Goal: Transaction & Acquisition: Purchase product/service

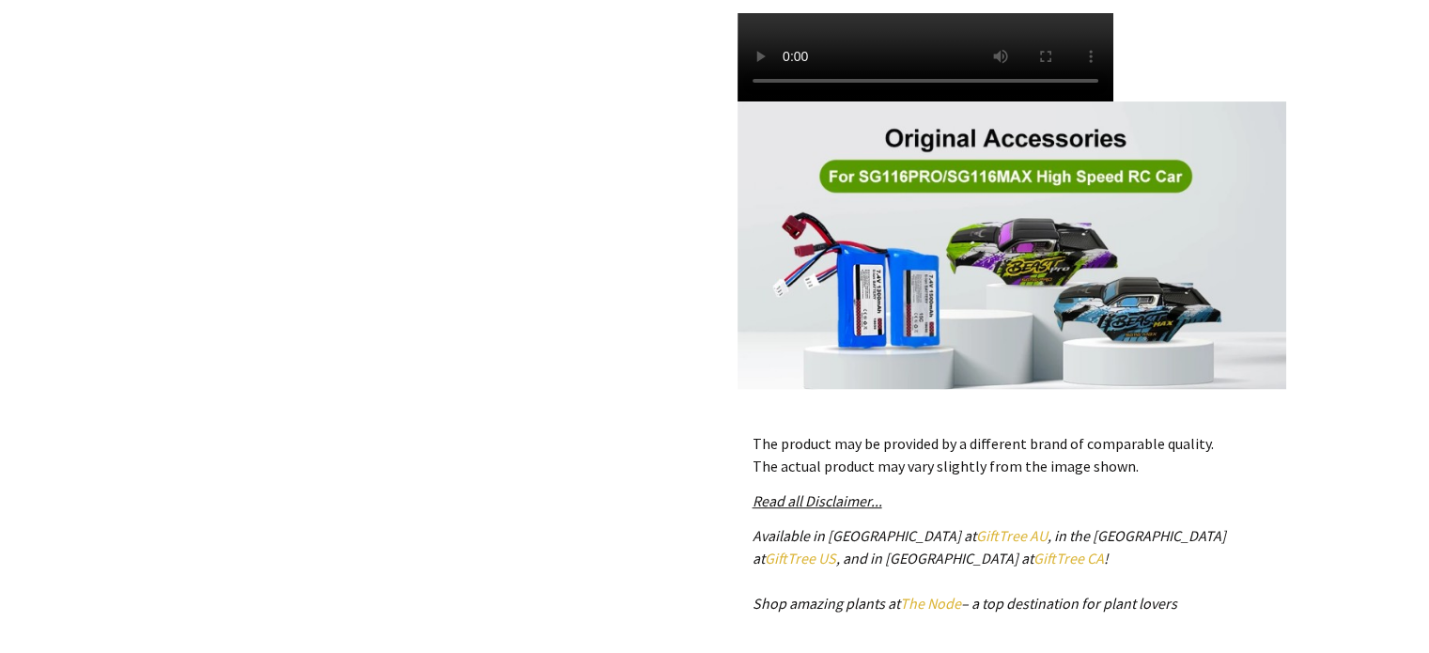
scroll to position [751, 0]
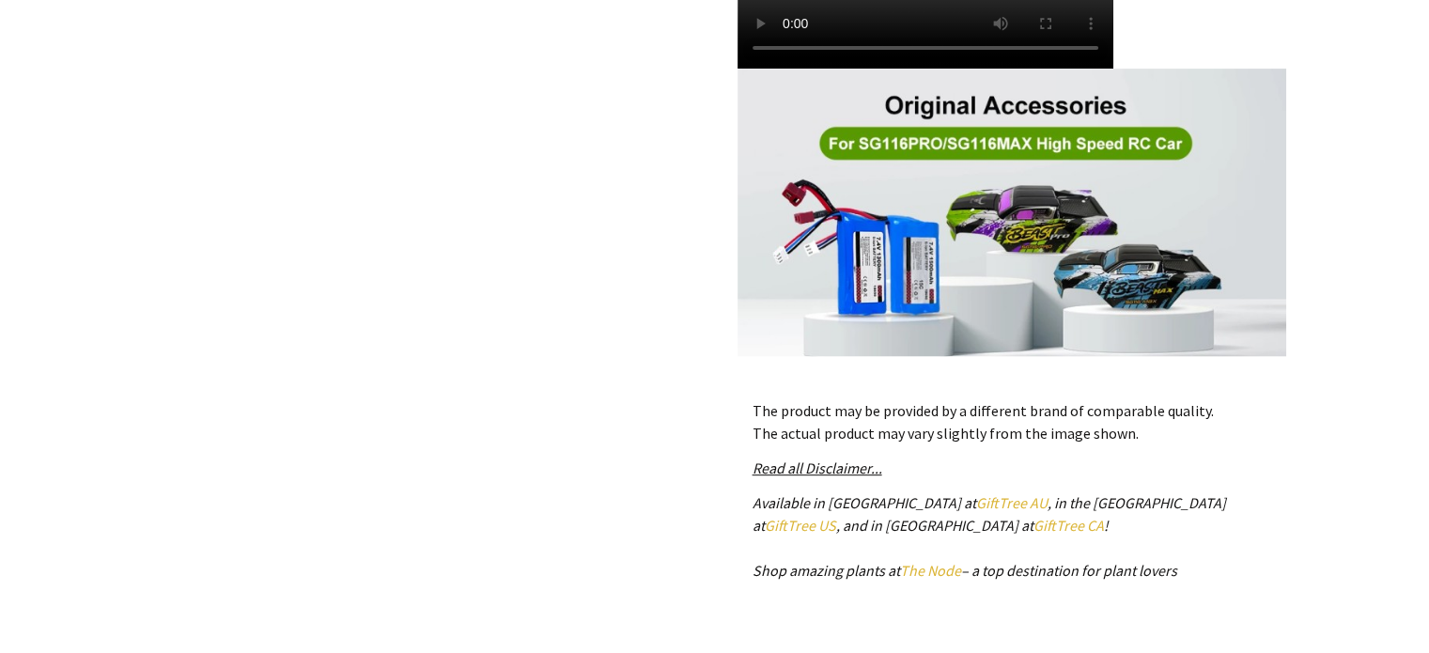
click at [999, 142] on img at bounding box center [1011, 213] width 549 height 288
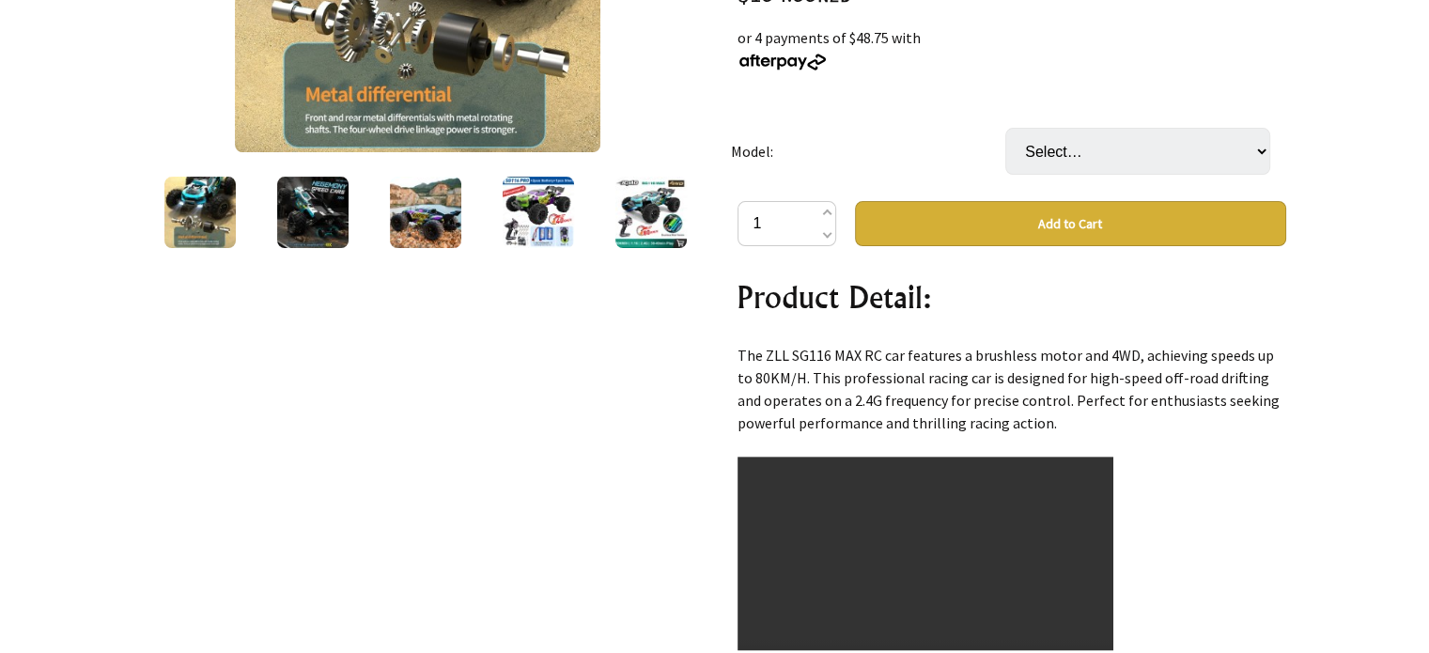
scroll to position [470, 0]
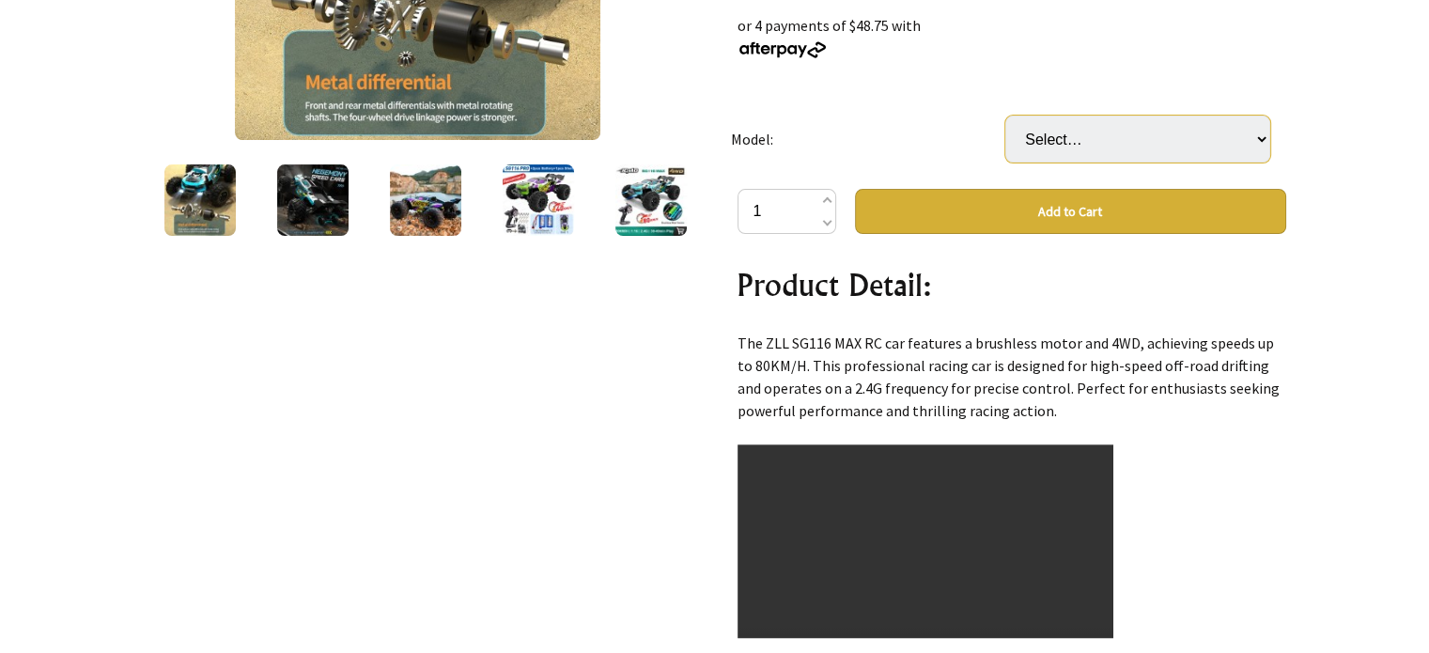
click at [1161, 132] on select "Select… SG116PRO-1B SG116PRO-1B-1 Shell (+ $15.00) SG116PRO-2B (+ $30.00) SG116…" at bounding box center [1137, 139] width 265 height 47
select select "SG116MAX-1B"
click at [1005, 116] on select "Select… SG116PRO-1B SG116PRO-1B-1 Shell (+ $15.00) SG116PRO-2B (+ $30.00) SG116…" at bounding box center [1137, 139] width 265 height 47
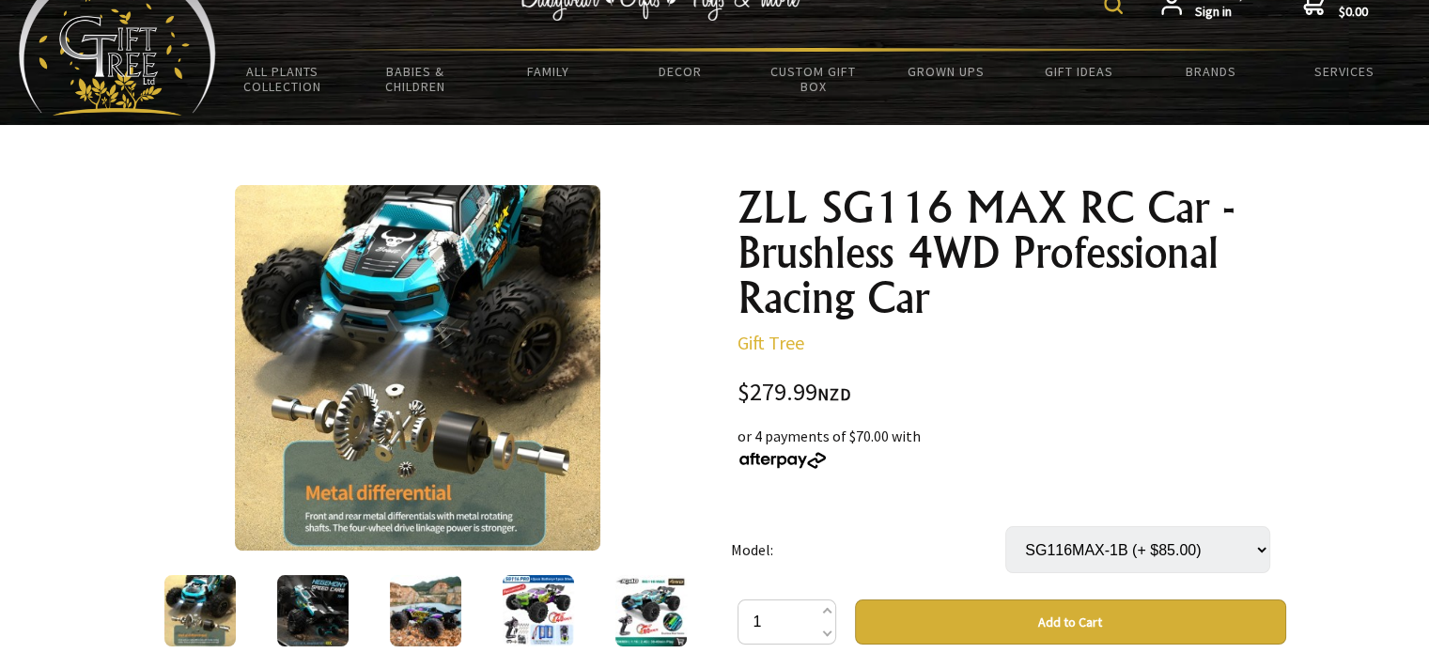
scroll to position [0, 0]
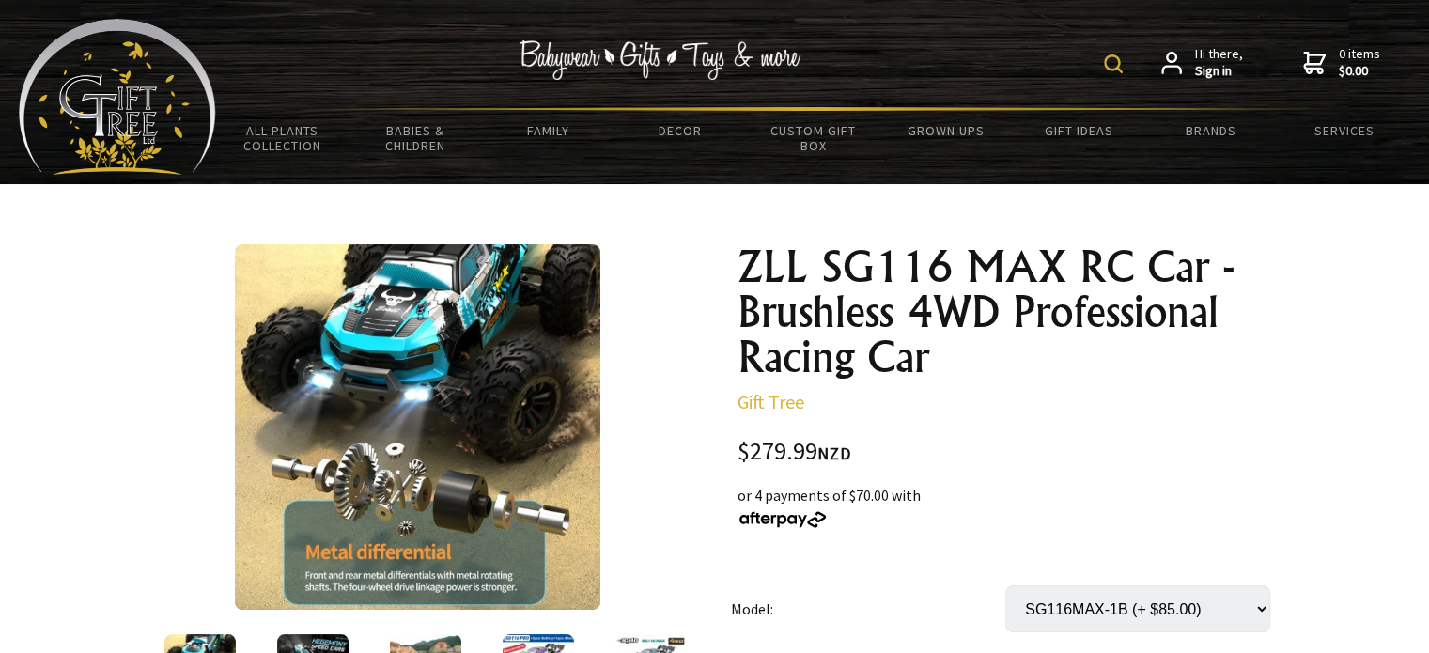
click at [532, 383] on img at bounding box center [417, 426] width 365 height 365
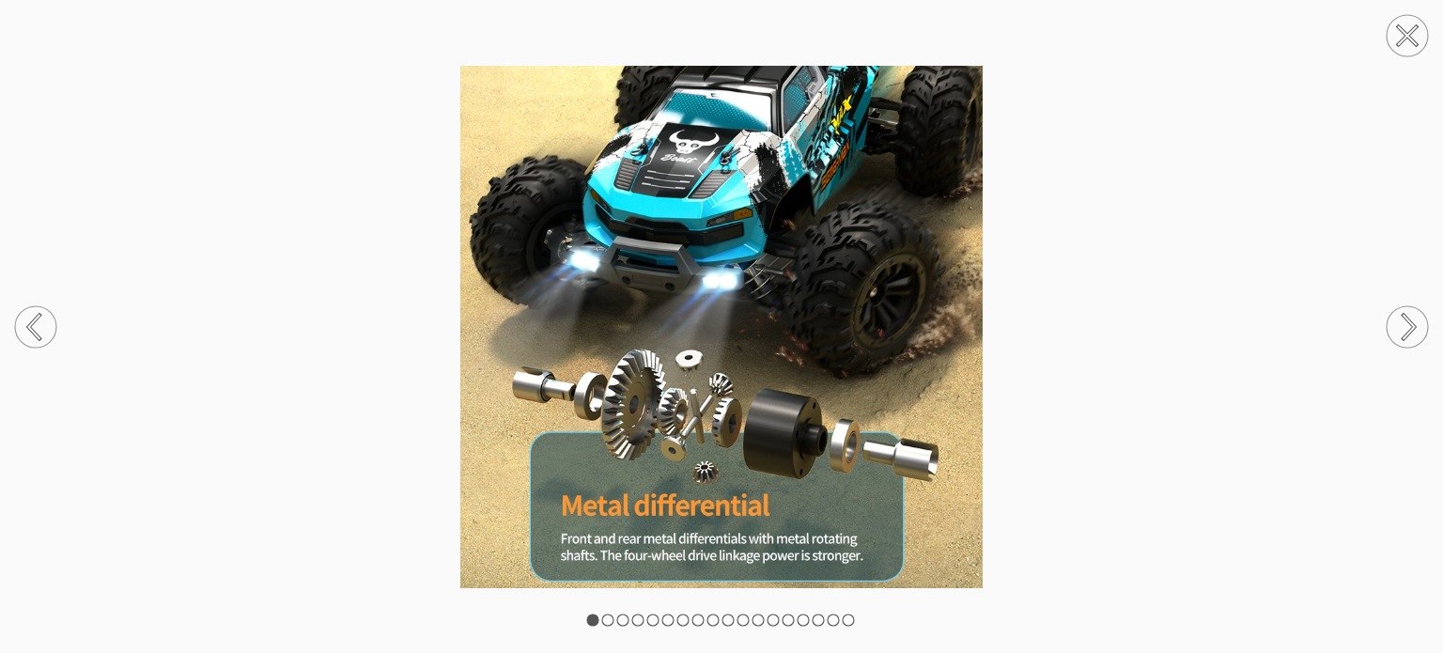
click at [1401, 36] on circle at bounding box center [1406, 35] width 41 height 41
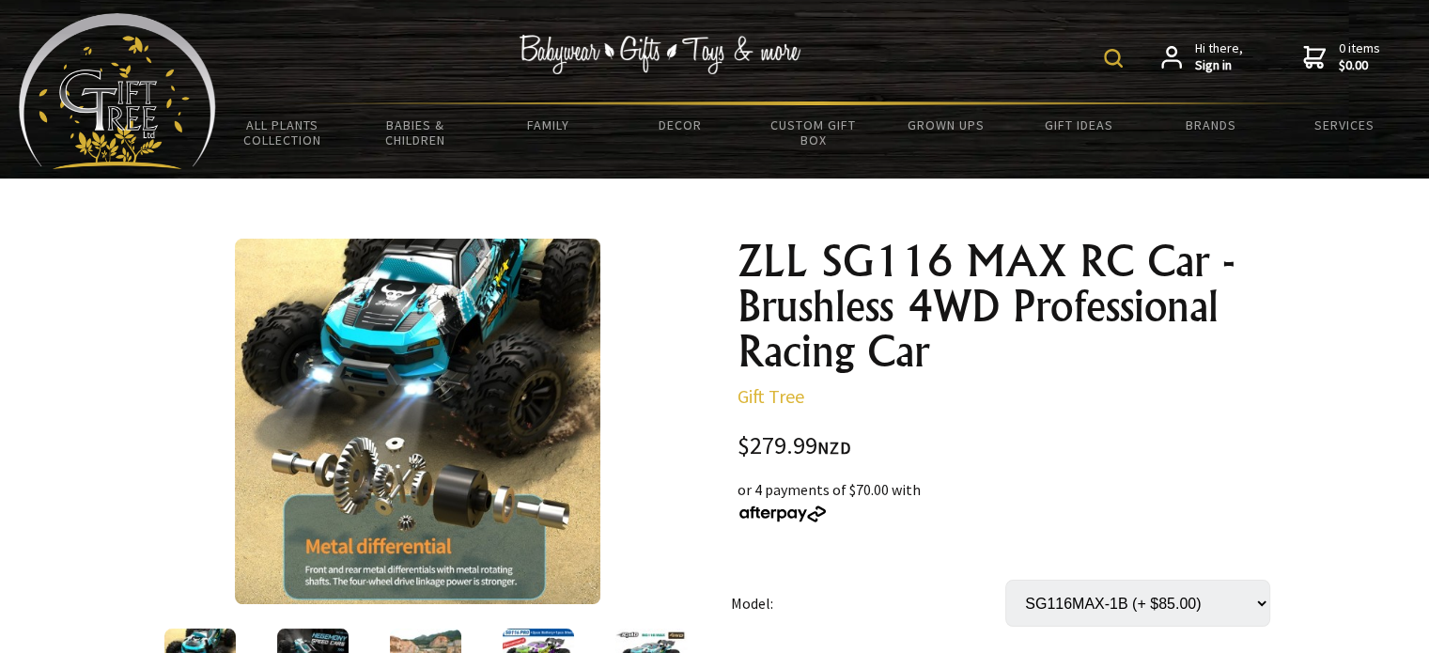
scroll to position [470, 0]
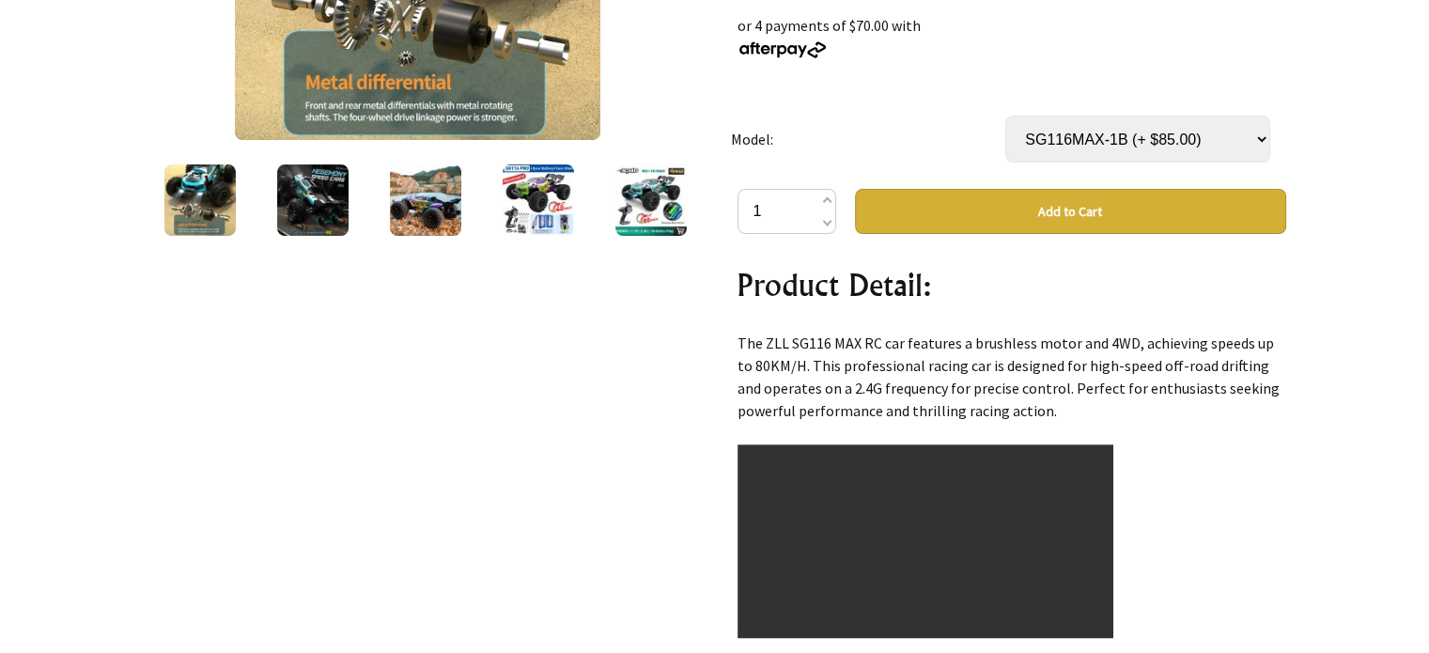
click at [225, 201] on img at bounding box center [199, 199] width 71 height 71
click at [445, 186] on img at bounding box center [425, 199] width 71 height 71
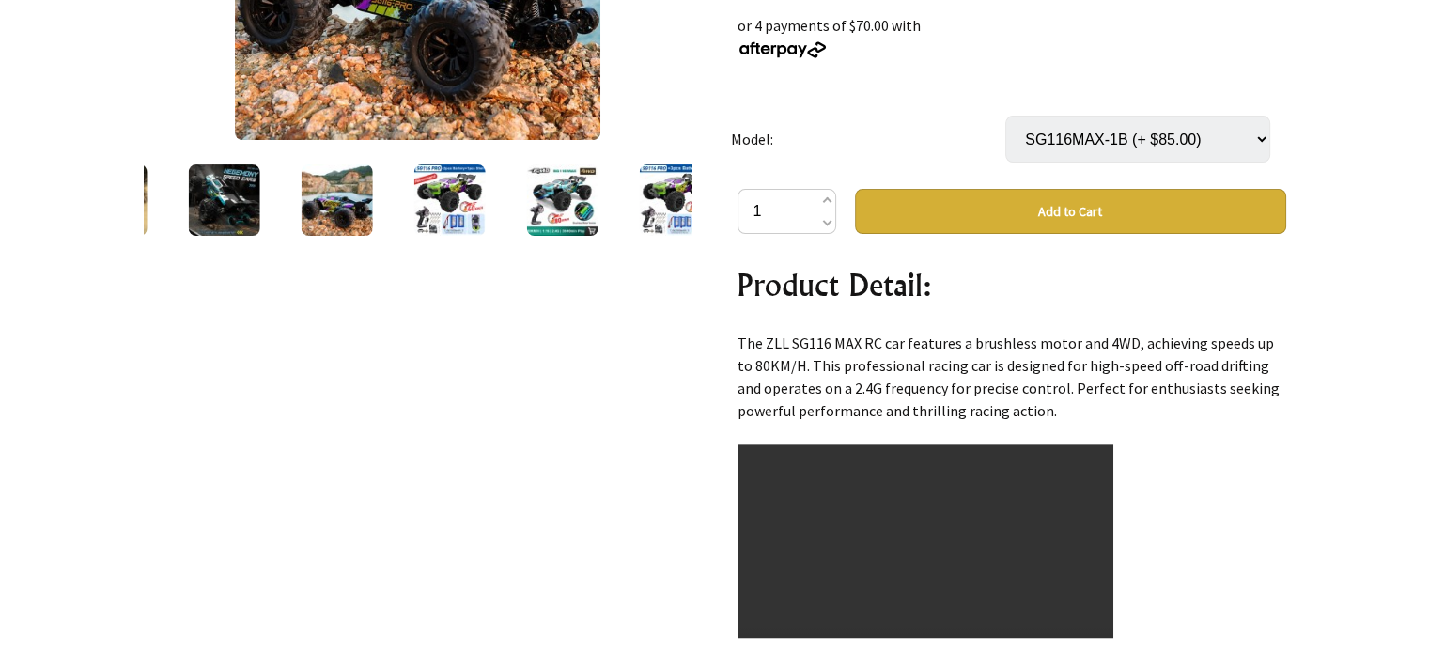
click at [550, 191] on div at bounding box center [561, 200] width 113 height 79
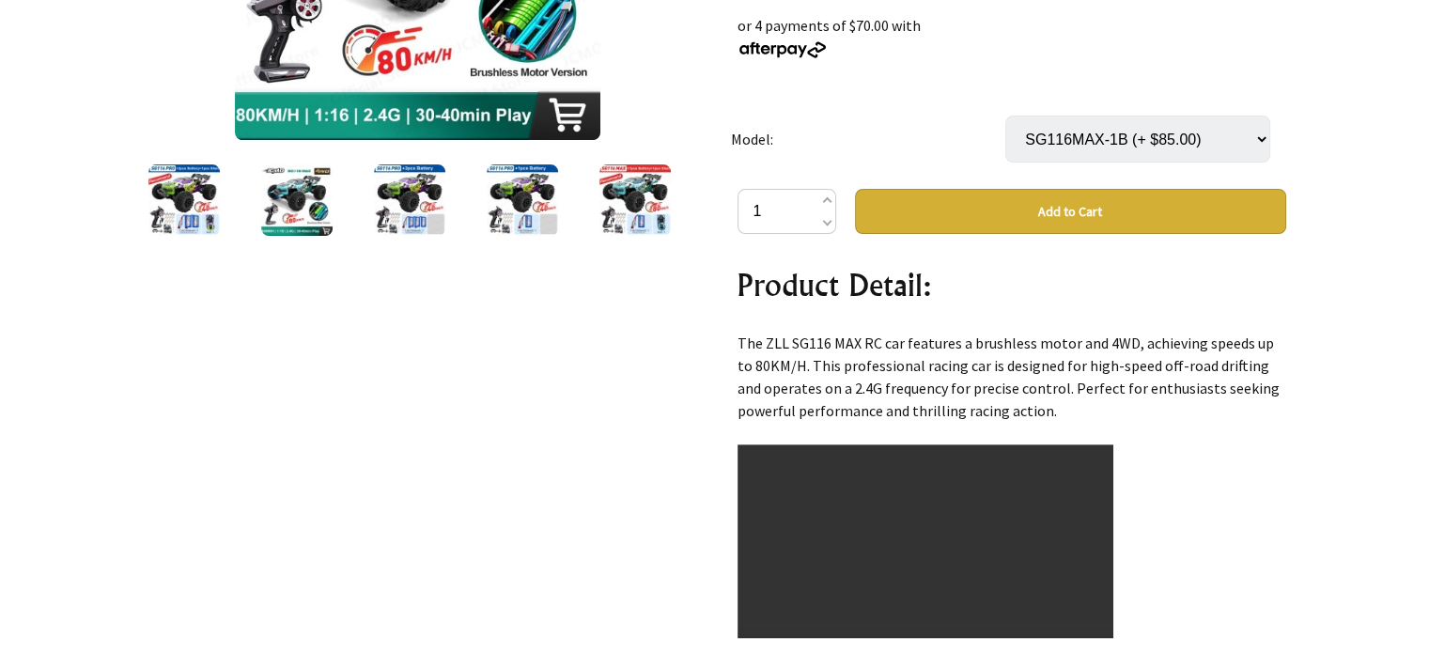
click at [614, 191] on img at bounding box center [634, 199] width 71 height 71
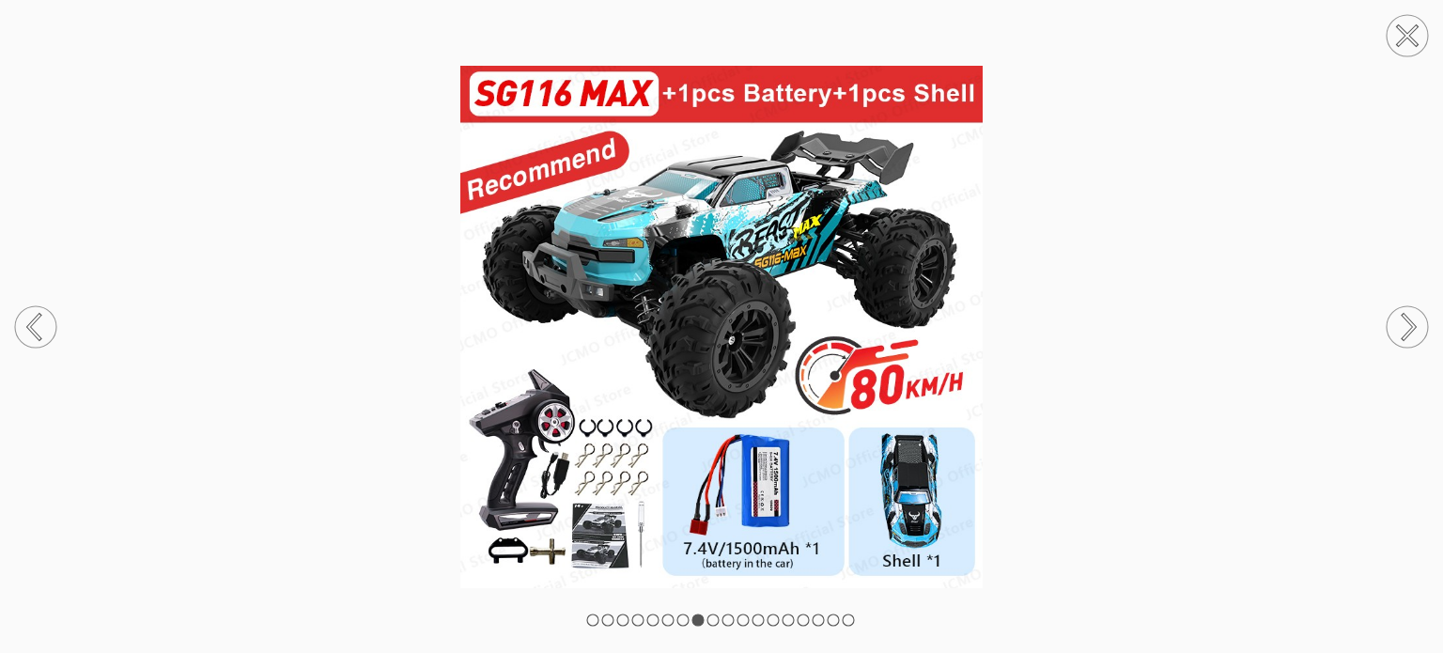
click at [1412, 35] on circle at bounding box center [1406, 35] width 41 height 41
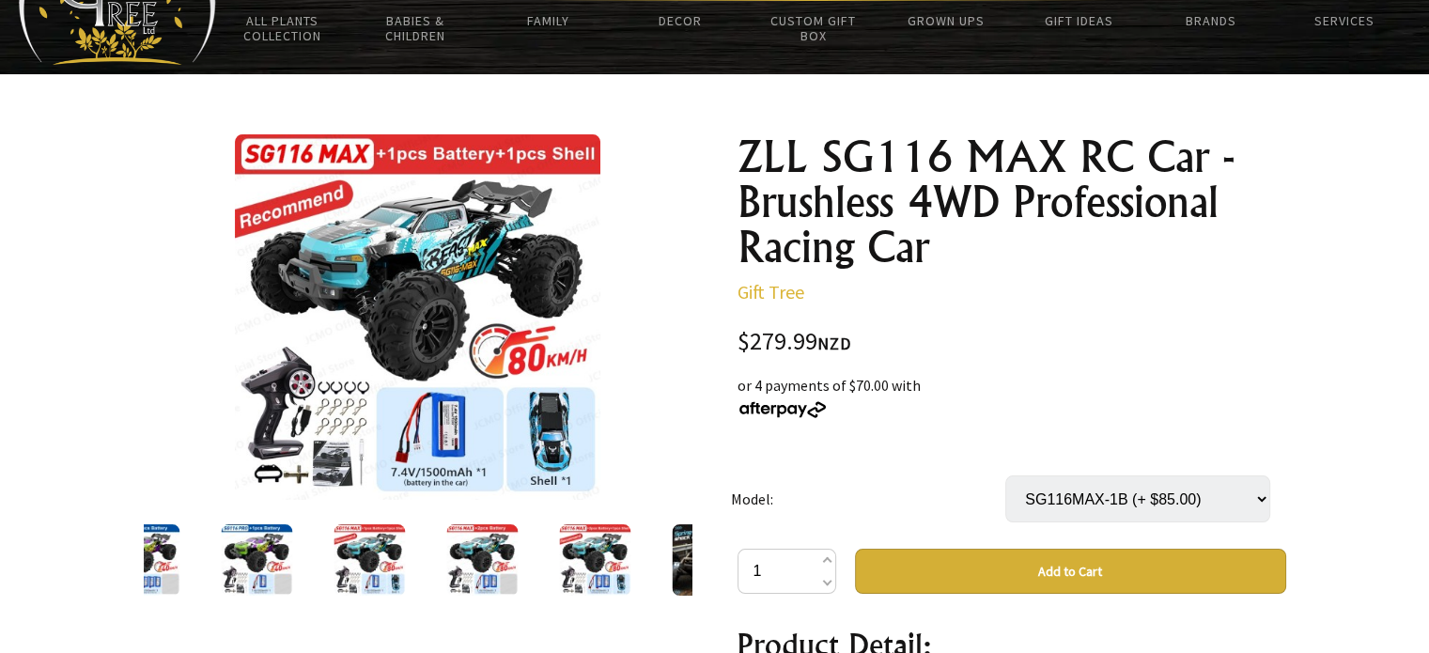
scroll to position [0, 0]
